Goal: Task Accomplishment & Management: Use online tool/utility

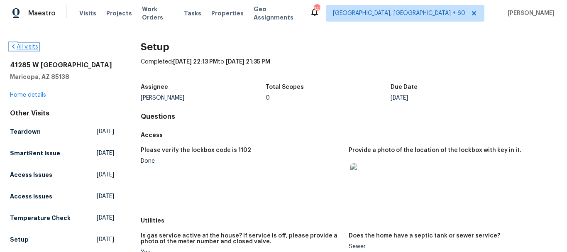
click at [15, 46] on icon at bounding box center [13, 46] width 7 height 7
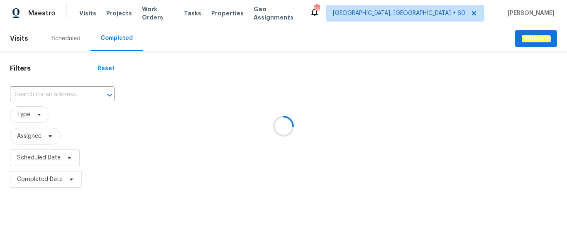
click at [46, 93] on div at bounding box center [283, 126] width 567 height 252
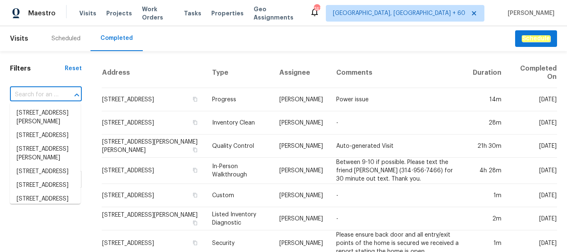
click at [41, 92] on input "text" at bounding box center [34, 94] width 49 height 13
paste input "[STREET_ADDRESS][PERSON_NAME]"
type input "[STREET_ADDRESS][PERSON_NAME]"
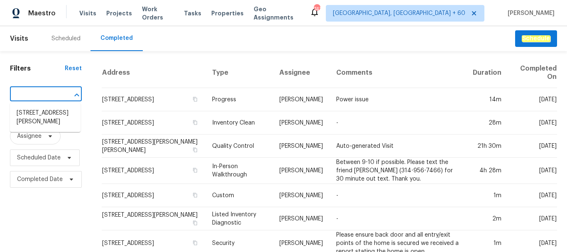
click at [43, 115] on li "[STREET_ADDRESS][PERSON_NAME]" at bounding box center [45, 117] width 71 height 22
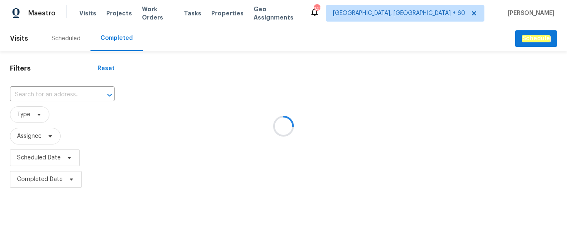
type input "[STREET_ADDRESS][PERSON_NAME]"
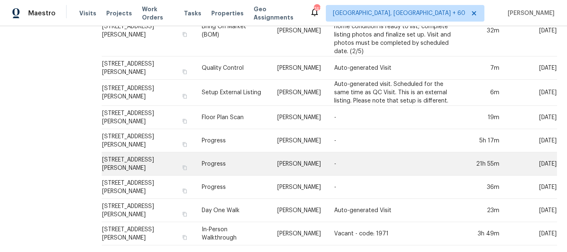
scroll to position [216, 0]
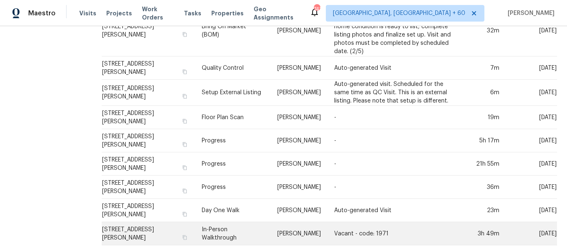
click at [237, 232] on td "In-Person Walkthrough" at bounding box center [232, 233] width 75 height 23
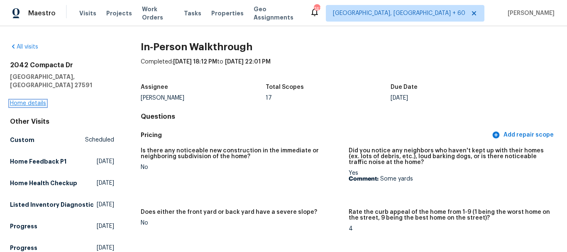
click at [31, 100] on link "Home details" at bounding box center [28, 103] width 36 height 6
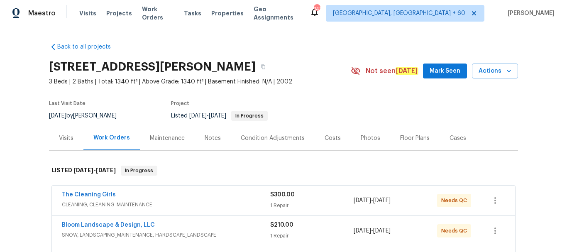
click at [366, 138] on div "Photos" at bounding box center [371, 138] width 20 height 8
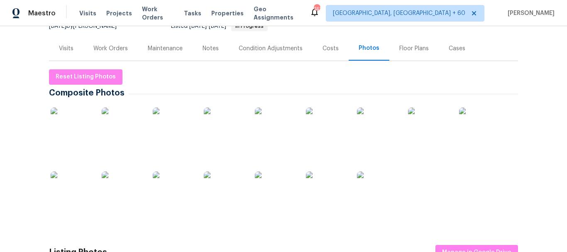
scroll to position [42, 0]
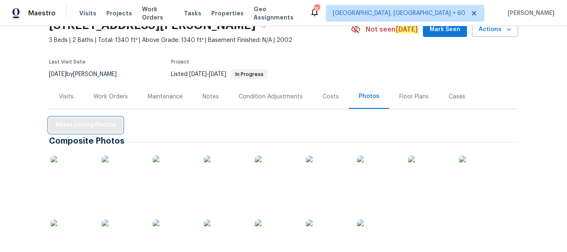
click at [71, 127] on span "Reset Listing Photos" at bounding box center [86, 125] width 60 height 10
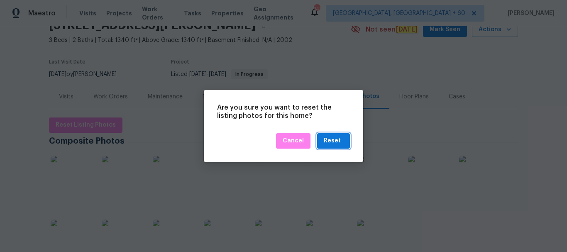
click at [331, 144] on div "Reset" at bounding box center [332, 141] width 17 height 10
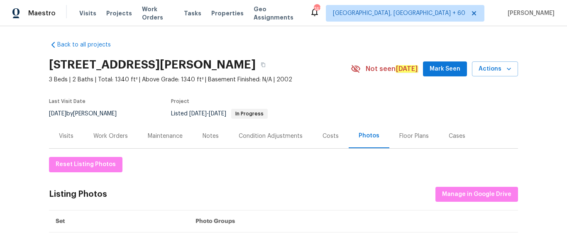
scroll to position [127, 0]
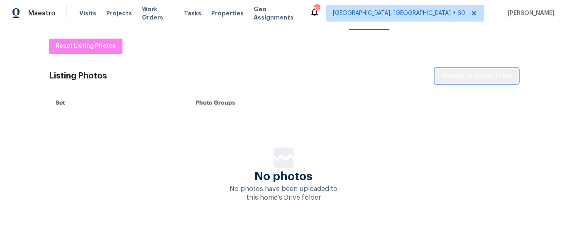
click at [479, 72] on span "Manage in Google Drive" at bounding box center [476, 76] width 69 height 10
click at [461, 71] on span "Manage in Google Drive" at bounding box center [476, 76] width 69 height 10
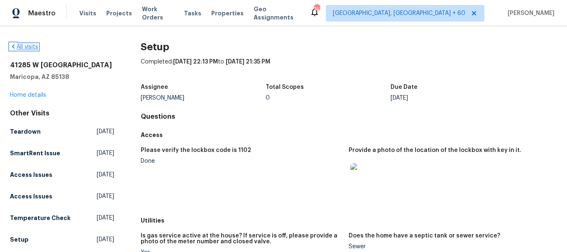
click at [13, 47] on icon at bounding box center [13, 46] width 7 height 7
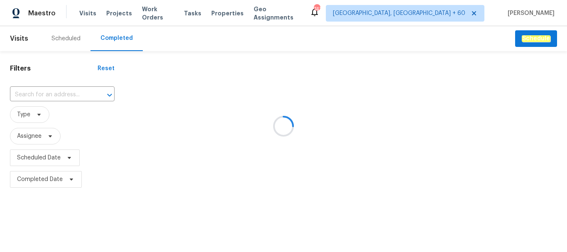
click at [44, 92] on div at bounding box center [283, 126] width 567 height 252
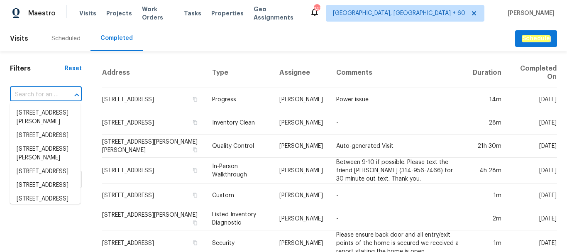
click at [40, 92] on input "text" at bounding box center [34, 94] width 49 height 13
paste input "[STREET_ADDRESS][PERSON_NAME]"
type input "[STREET_ADDRESS][PERSON_NAME]"
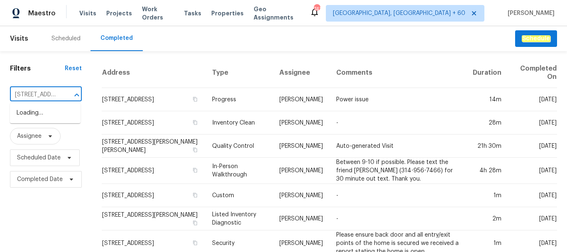
scroll to position [0, 62]
click at [48, 116] on li "[STREET_ADDRESS][PERSON_NAME]" at bounding box center [45, 117] width 71 height 22
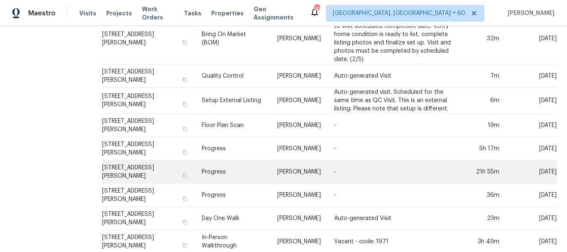
scroll to position [208, 0]
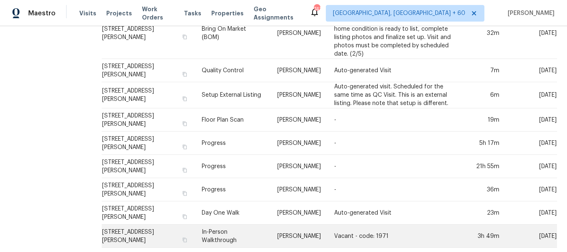
click at [241, 234] on td "In-Person Walkthrough" at bounding box center [232, 236] width 75 height 23
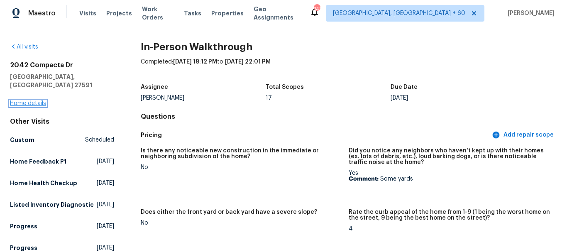
click at [34, 100] on link "Home details" at bounding box center [28, 103] width 36 height 6
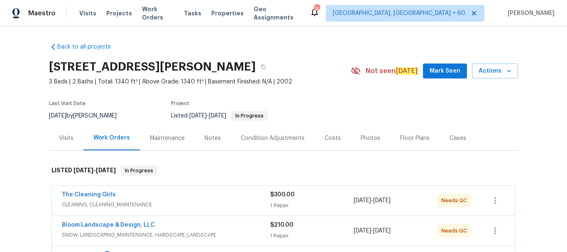
click at [363, 137] on div "Photos" at bounding box center [371, 138] width 20 height 8
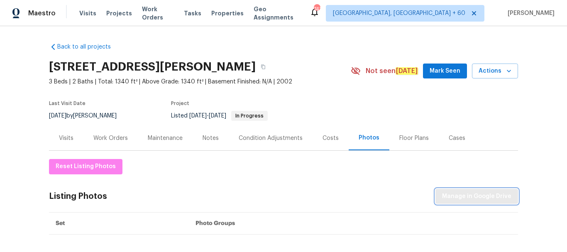
click at [449, 200] on span "Manage in Google Drive" at bounding box center [476, 196] width 69 height 10
